Goal: Task Accomplishment & Management: Manage account settings

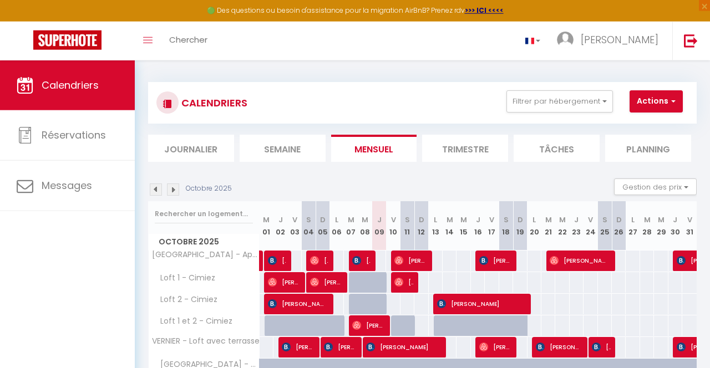
scroll to position [3, 0]
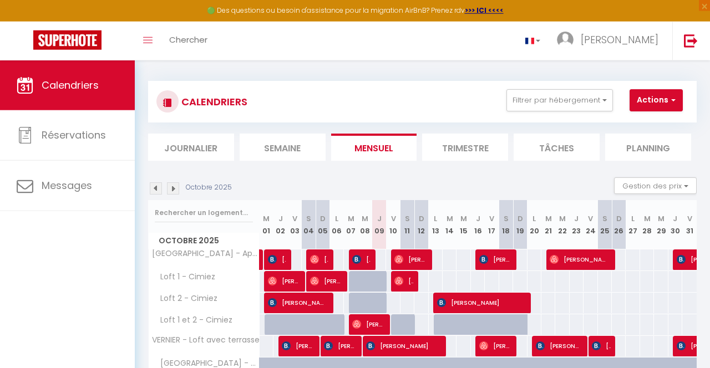
click at [155, 191] on img at bounding box center [156, 189] width 12 height 12
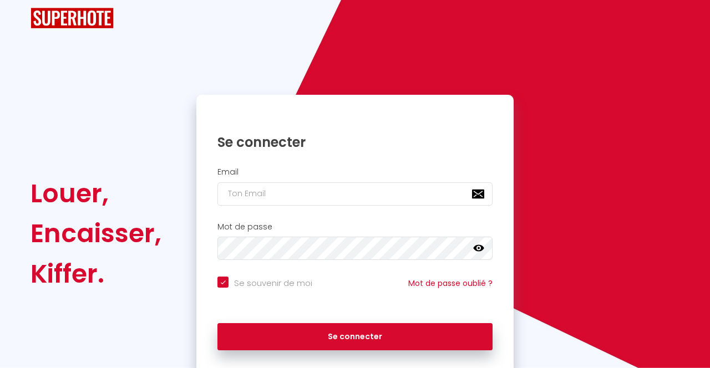
type input "[EMAIL_ADDRESS][DOMAIN_NAME]"
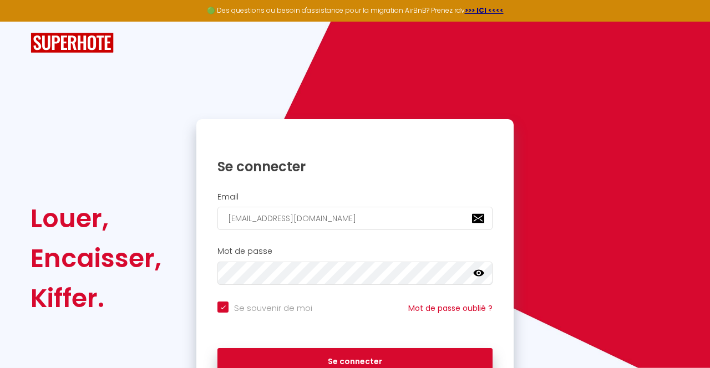
click at [270, 347] on div "Se connecter" at bounding box center [354, 359] width 317 height 33
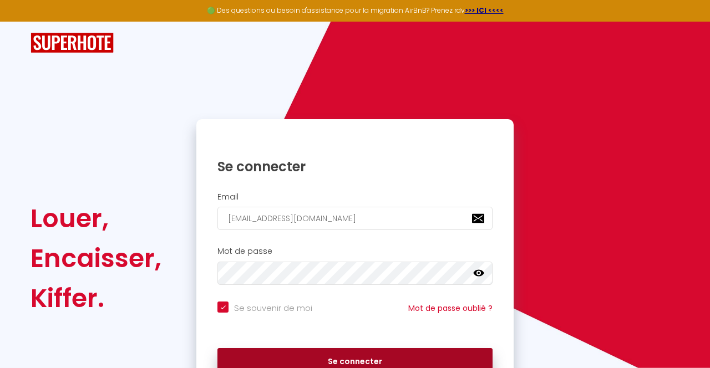
click at [270, 353] on button "Se connecter" at bounding box center [355, 363] width 275 height 28
checkbox input "true"
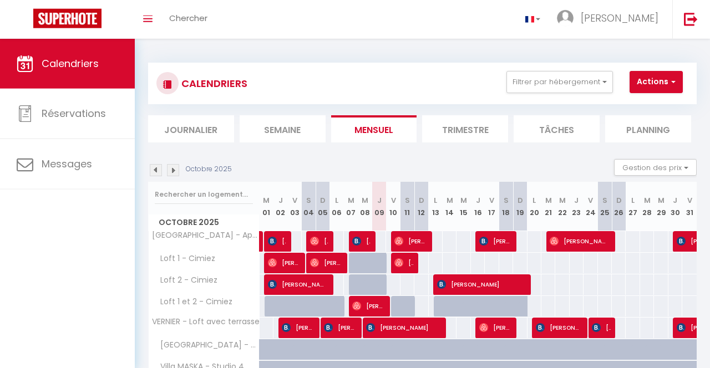
click at [153, 173] on img at bounding box center [156, 170] width 12 height 12
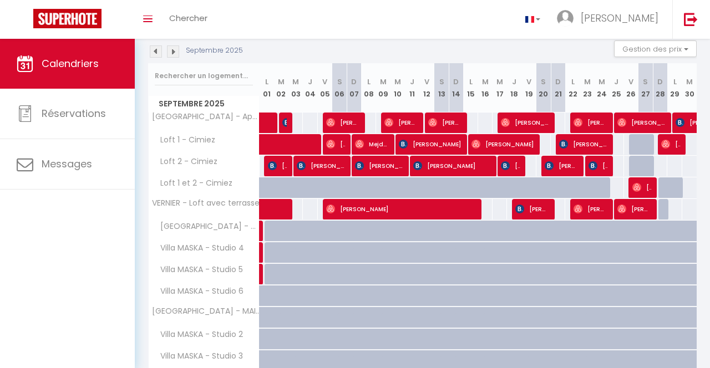
scroll to position [119, 0]
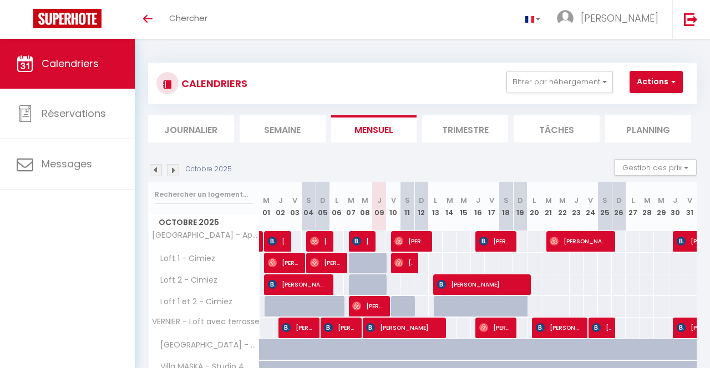
click at [176, 174] on img at bounding box center [173, 170] width 12 height 12
